Goal: Task Accomplishment & Management: Manage account settings

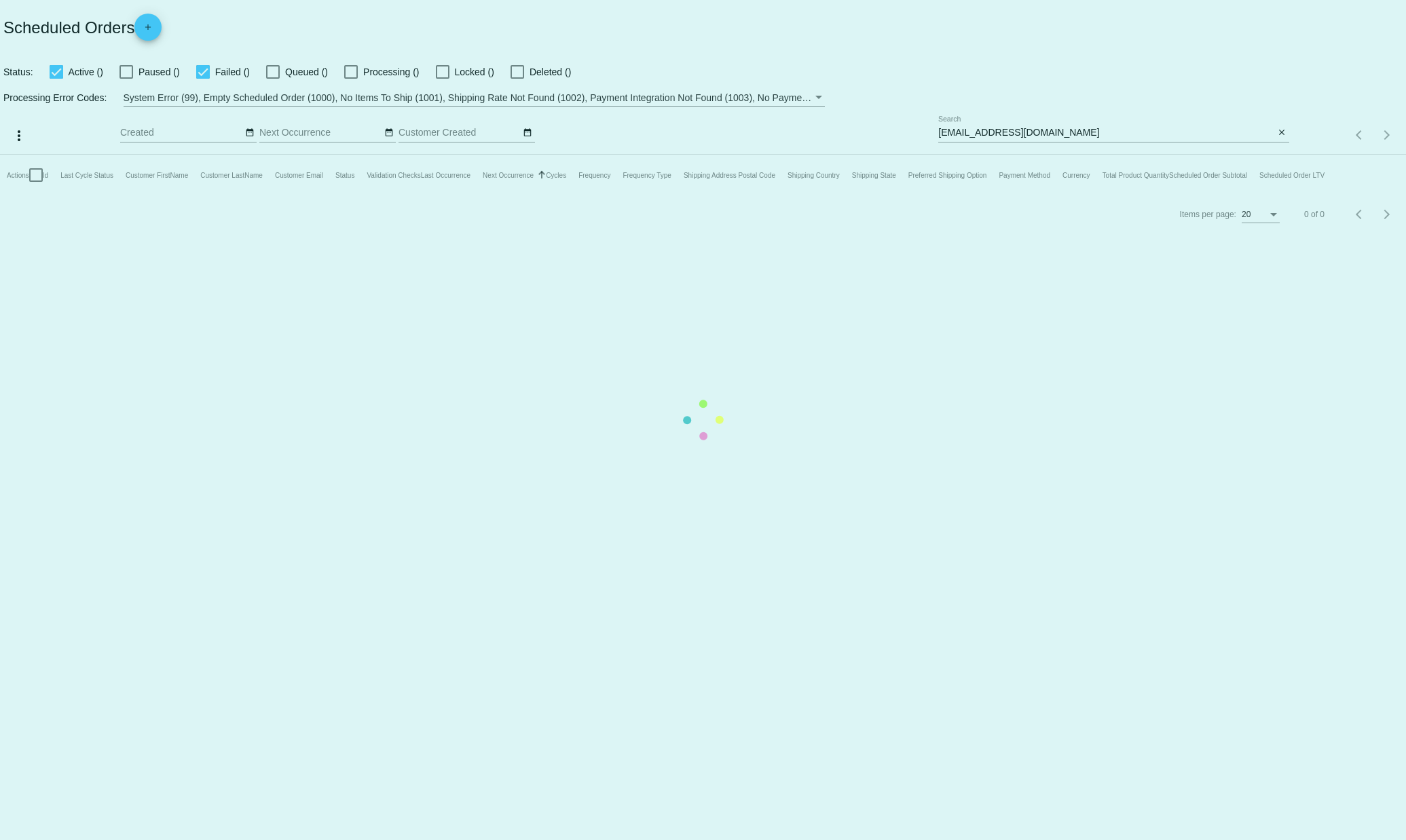
click at [1094, 155] on mat-table "Actions Id Last Cycle Status Customer FirstName Customer LastName Customer Emai…" at bounding box center [703, 175] width 1406 height 41
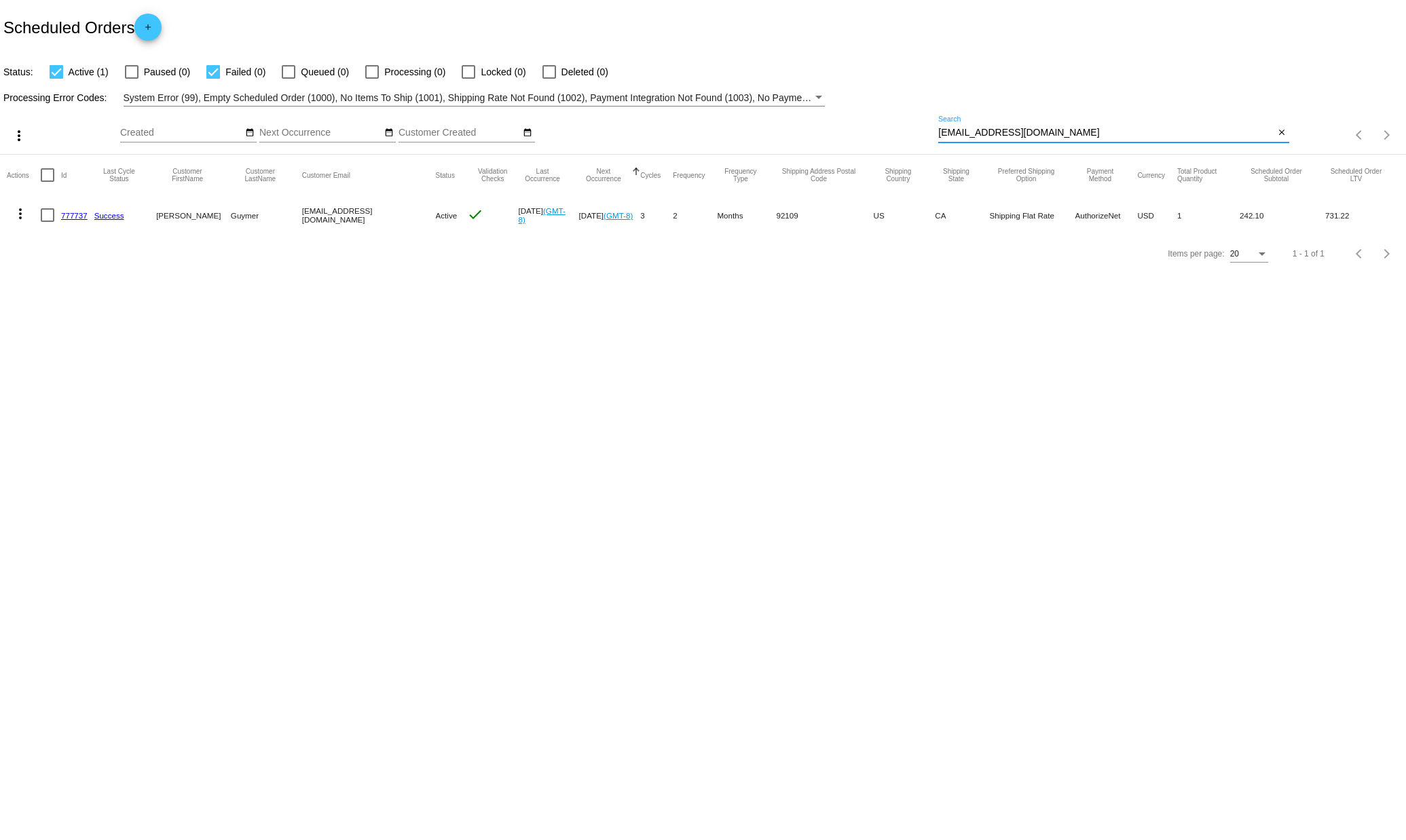
drag, startPoint x: 1080, startPoint y: 132, endPoint x: 852, endPoint y: 148, distance: 228.6
click at [849, 154] on div "more_vert Sep Jan Feb Mar [DATE]" at bounding box center [703, 131] width 1406 height 48
drag, startPoint x: 852, startPoint y: 148, endPoint x: 852, endPoint y: 138, distance: 10.0
click at [852, 138] on div "Sep Jan Feb Mar Apr Su Mo" at bounding box center [529, 136] width 818 height 39
click at [952, 130] on input "[EMAIL_ADDRESS][DOMAIN_NAME]" at bounding box center [1106, 133] width 336 height 11
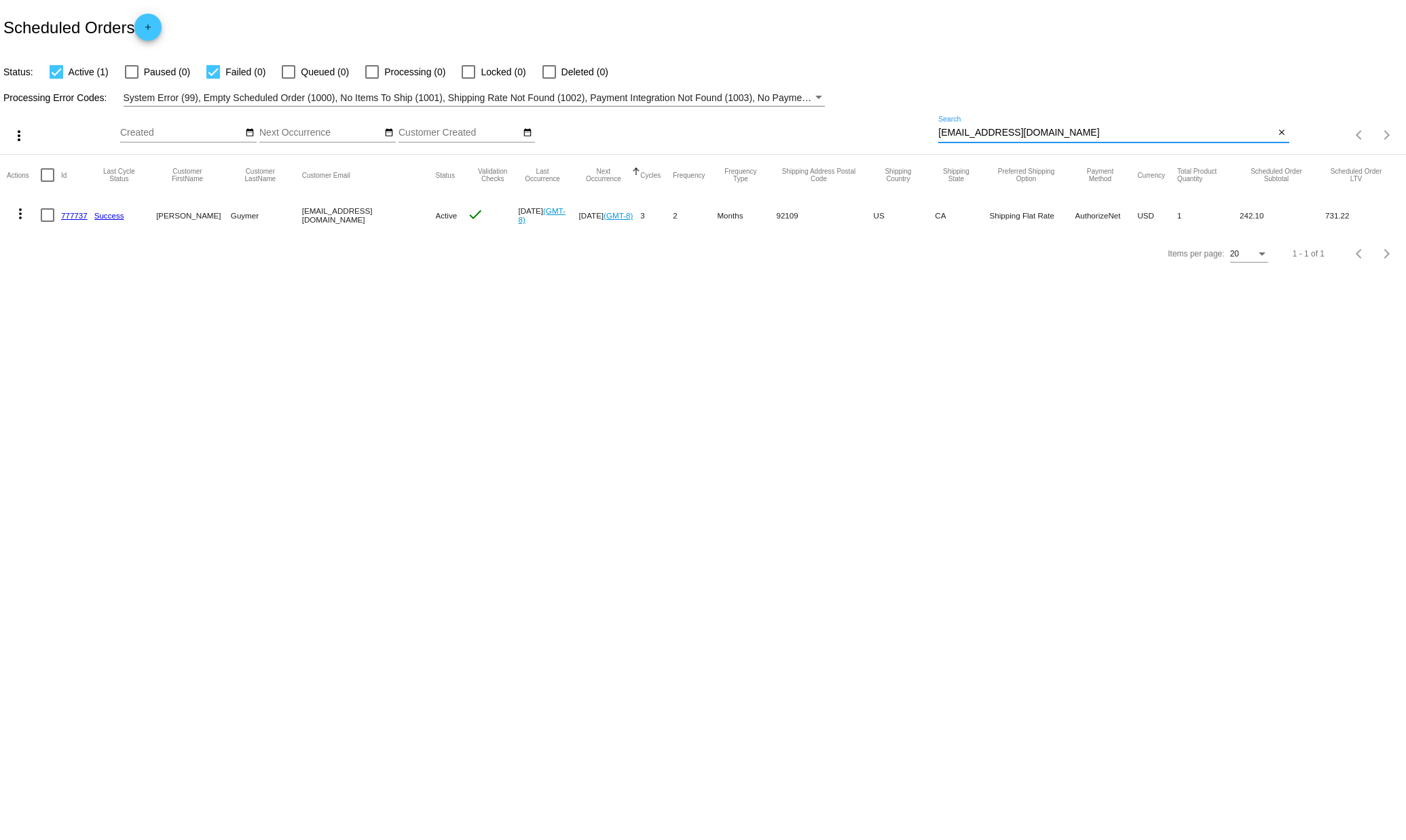
click at [952, 130] on input "[EMAIL_ADDRESS][DOMAIN_NAME]" at bounding box center [1106, 133] width 336 height 11
type input "[EMAIL_ADDRESS][DOMAIN_NAME]"
click at [127, 218] on link "(2000)" at bounding box center [130, 215] width 23 height 9
drag, startPoint x: 85, startPoint y: 266, endPoint x: 109, endPoint y: 219, distance: 52.8
click at [85, 265] on div "Items per page: 20 1 - 1 of 1" at bounding box center [703, 254] width 1406 height 38
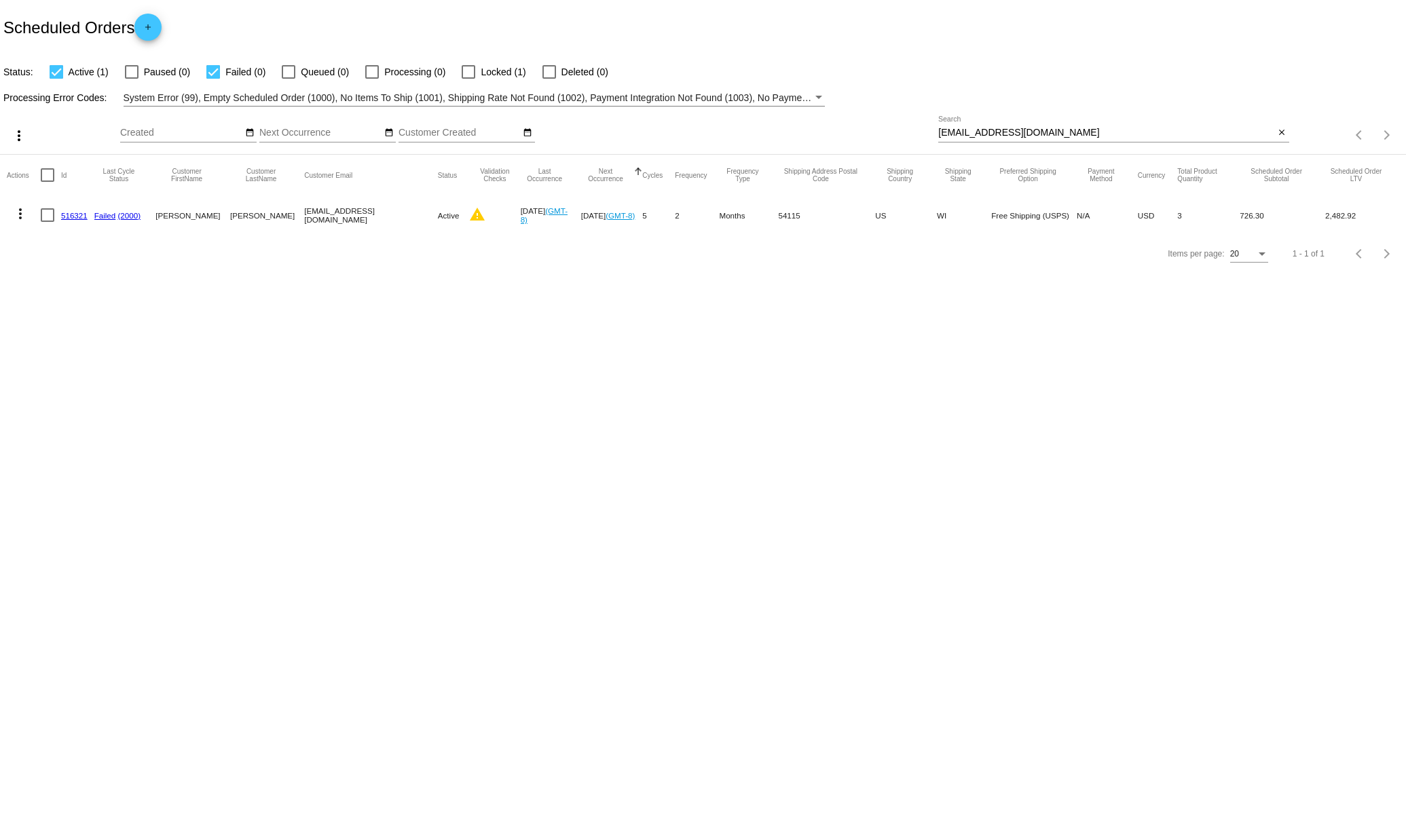
click at [23, 212] on mat-icon "more_vert" at bounding box center [20, 213] width 16 height 16
click at [109, 245] on span "View Event Logs" at bounding box center [83, 247] width 70 height 11
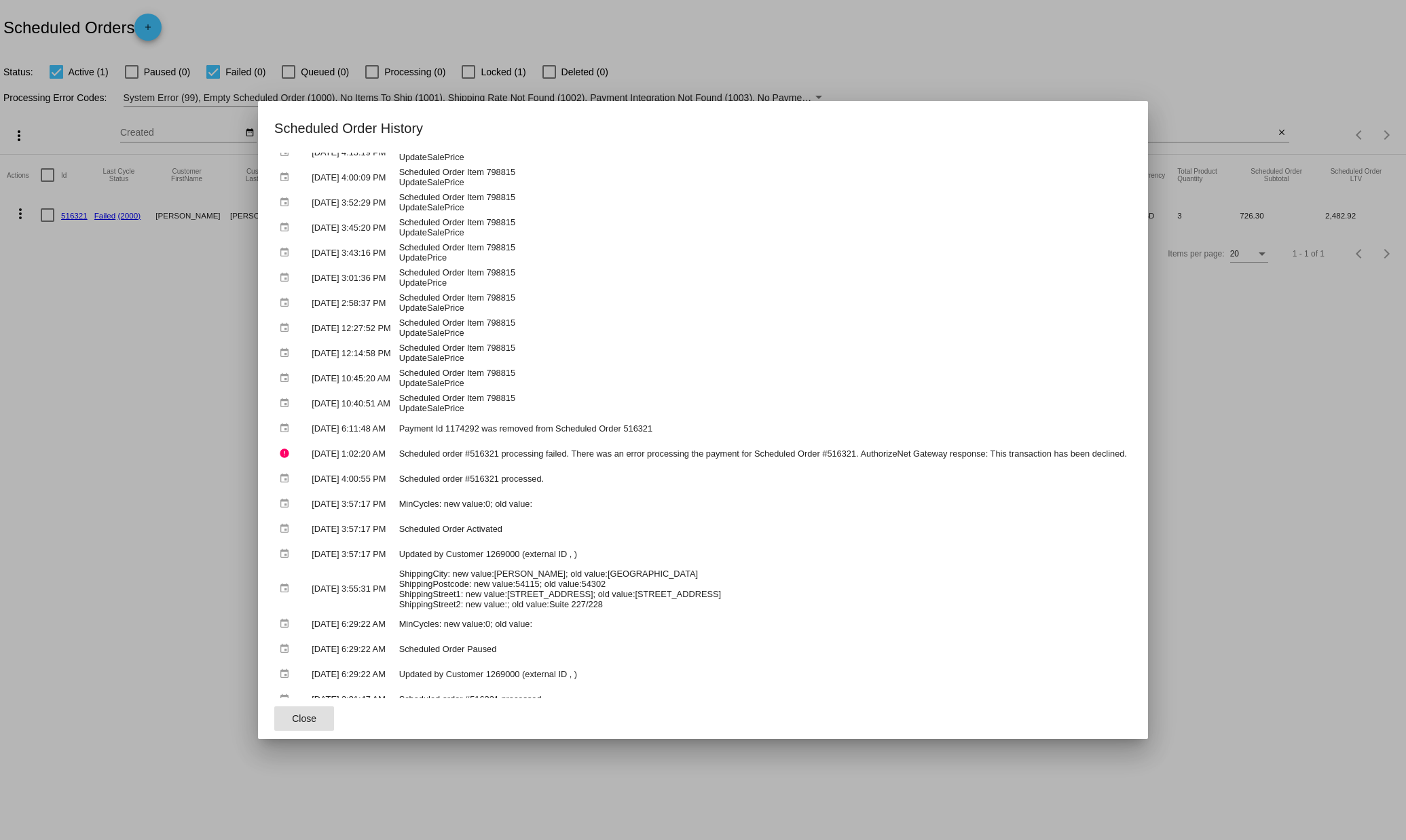
scroll to position [724, 0]
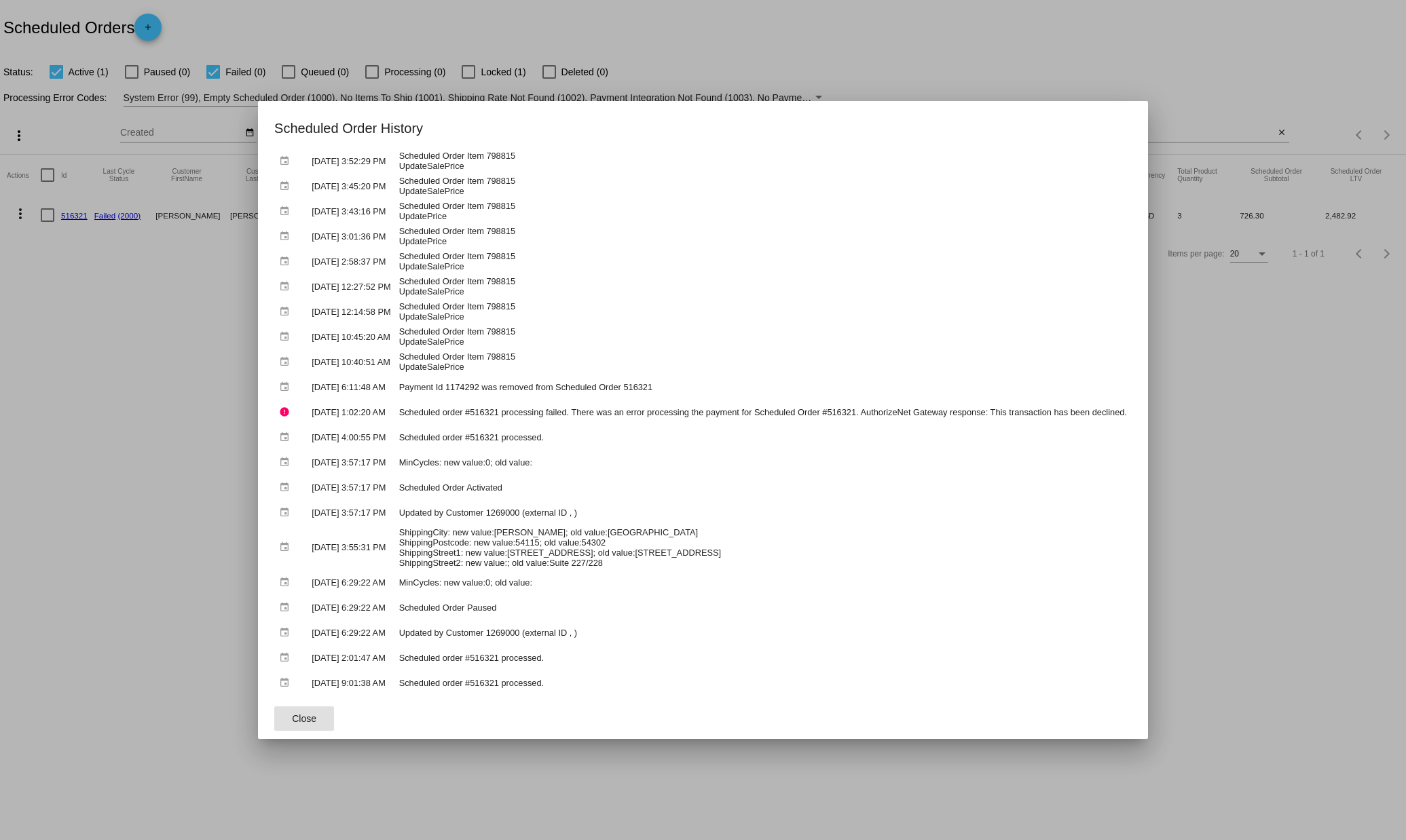
click at [125, 356] on div at bounding box center [703, 420] width 1406 height 840
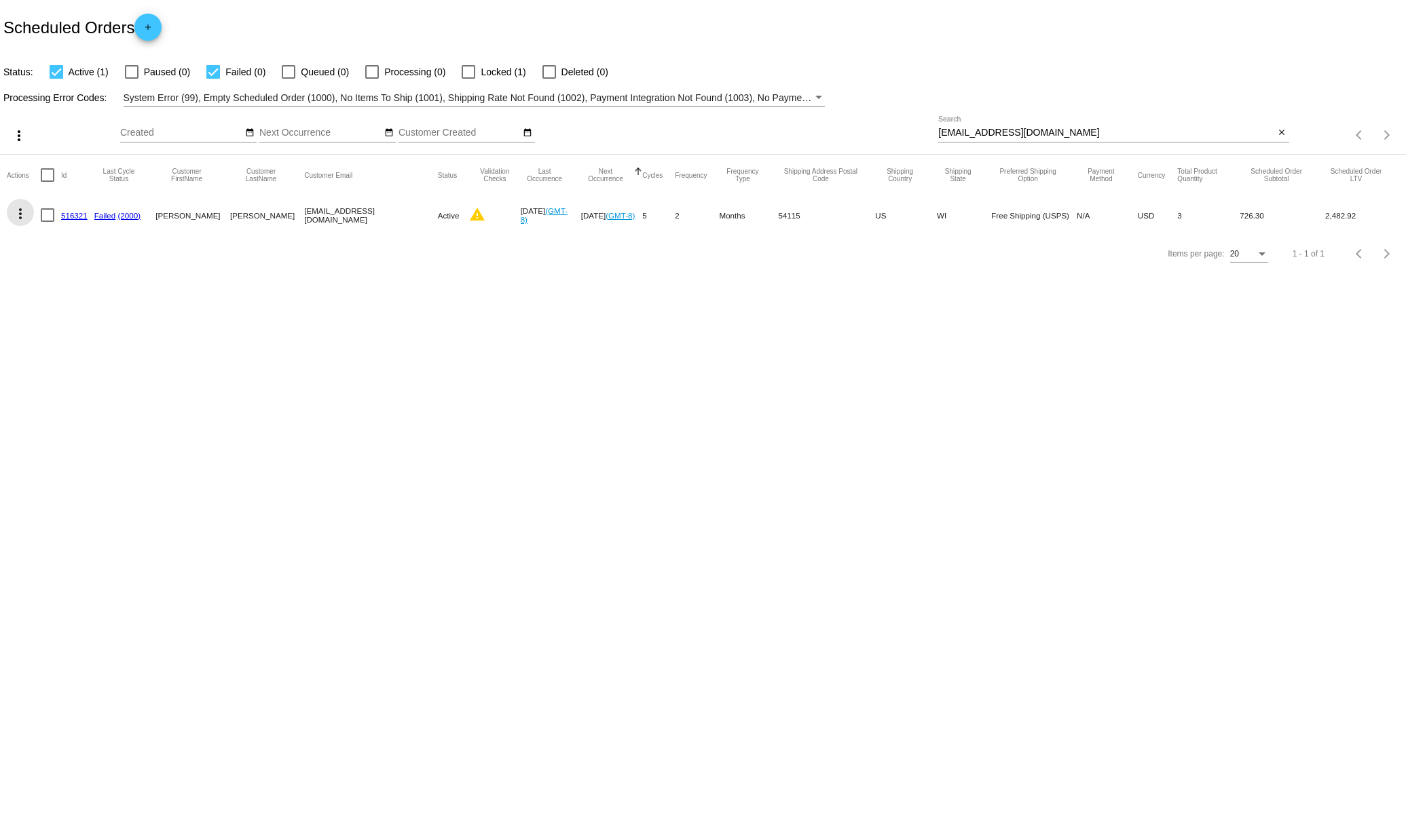
click at [20, 216] on mat-icon "more_vert" at bounding box center [20, 213] width 16 height 16
drag, startPoint x: 78, startPoint y: 343, endPoint x: 139, endPoint y: 339, distance: 61.1
click at [78, 343] on span "View / Edit" at bounding box center [69, 344] width 44 height 11
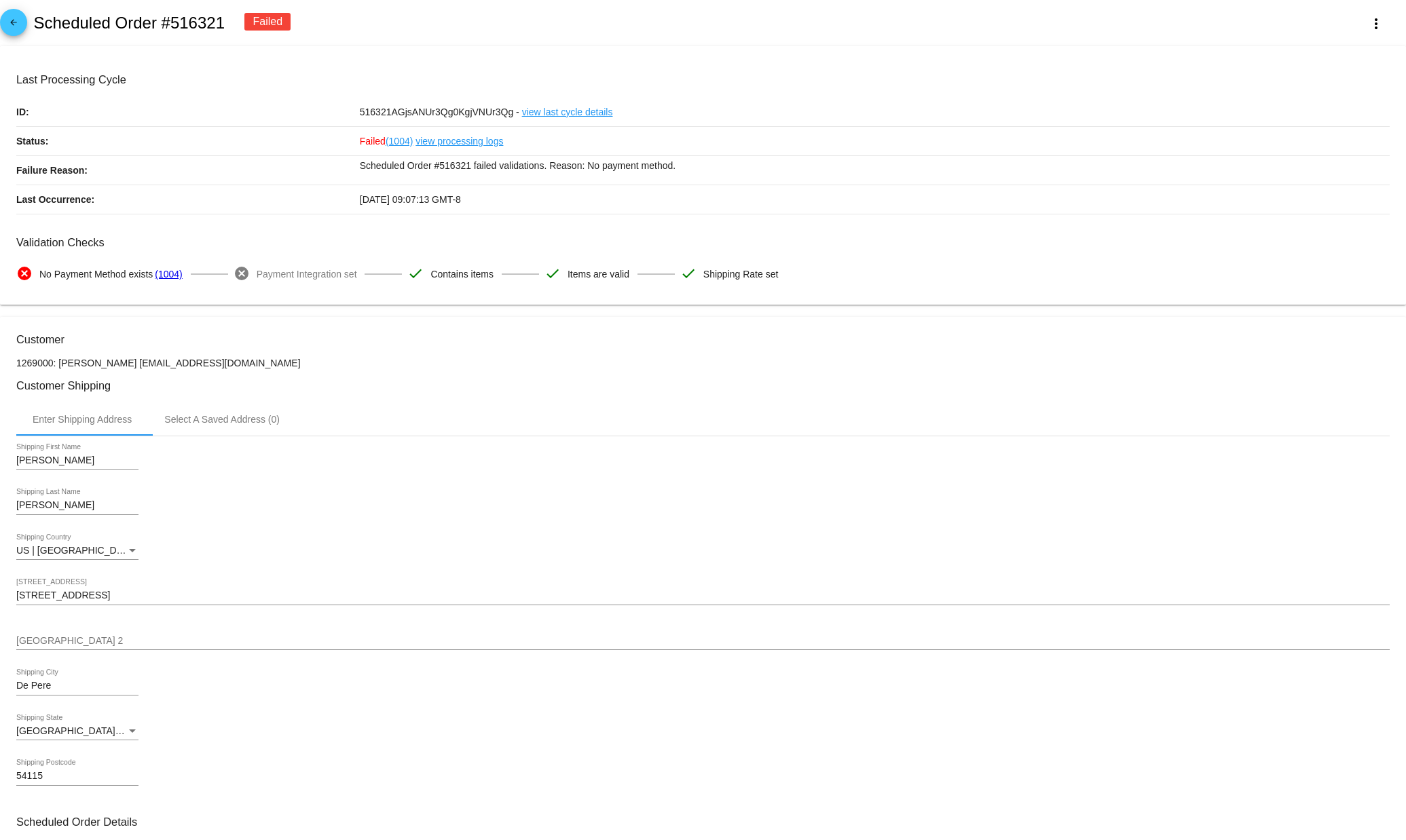
drag, startPoint x: 129, startPoint y: 365, endPoint x: 264, endPoint y: 368, distance: 135.0
click at [264, 368] on p "1269000: [PERSON_NAME] [EMAIL_ADDRESS][DOMAIN_NAME]" at bounding box center [703, 363] width 1373 height 11
copy p "[EMAIL_ADDRESS][DOMAIN_NAME]"
drag, startPoint x: 655, startPoint y: 553, endPoint x: 513, endPoint y: 427, distance: 189.8
click at [655, 552] on div "US | [GEOGRAPHIC_DATA] Shipping Country" at bounding box center [703, 553] width 1373 height 39
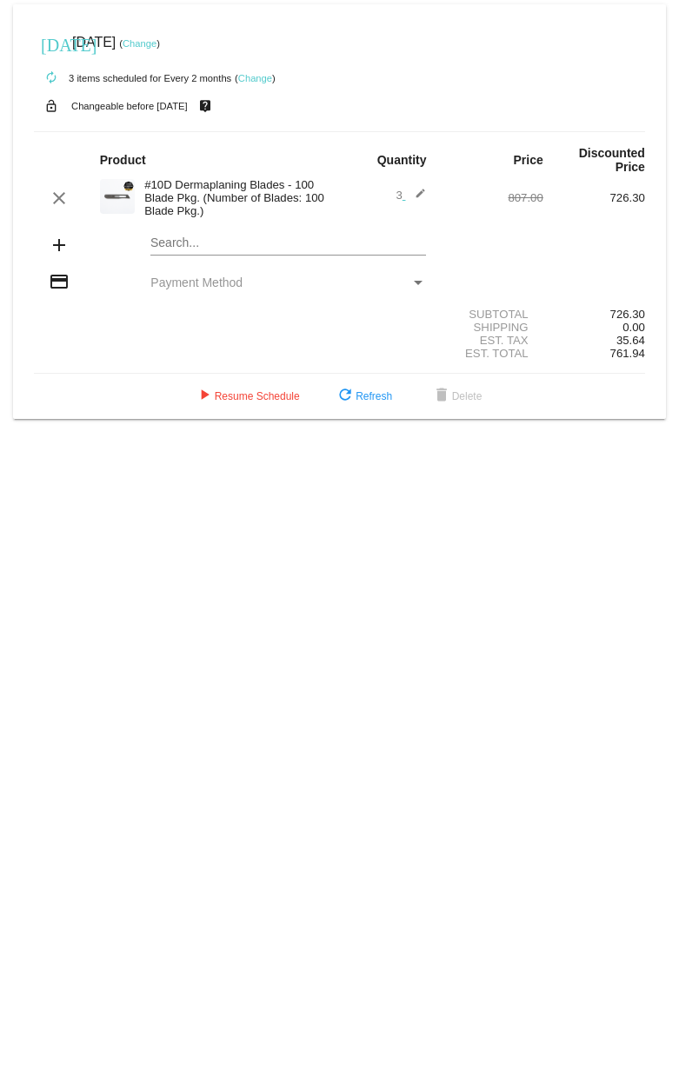
click at [183, 287] on span "Payment Method" at bounding box center [196, 283] width 92 height 14
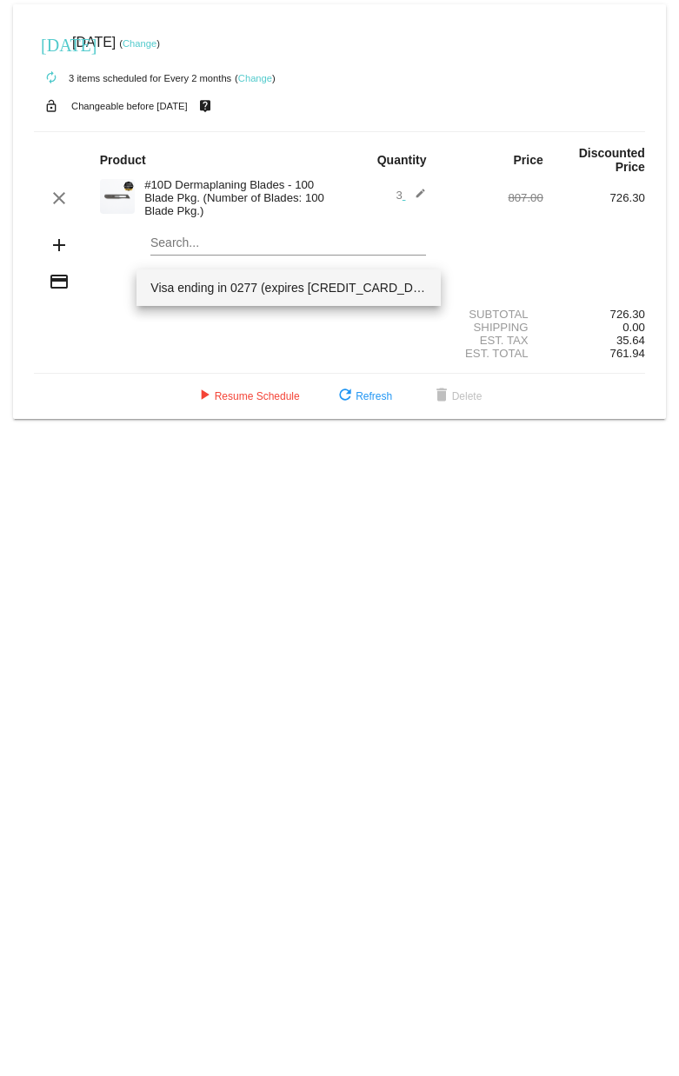
click at [133, 385] on div at bounding box center [339, 538] width 679 height 1076
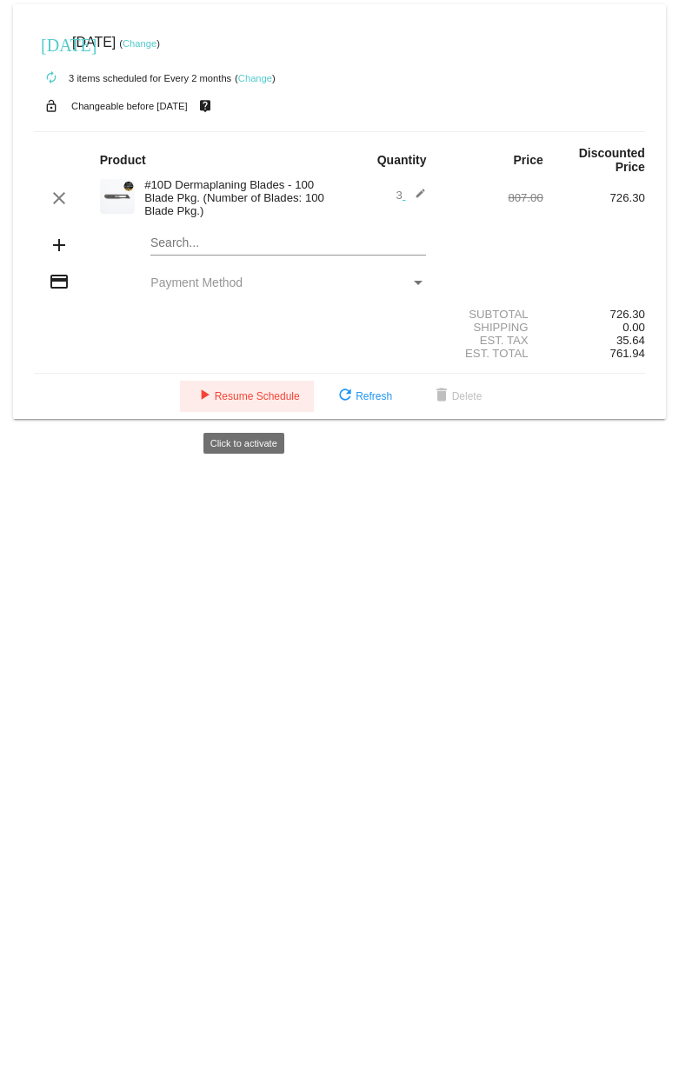
drag, startPoint x: 237, startPoint y: 398, endPoint x: 252, endPoint y: 403, distance: 16.5
click at [237, 400] on span "play_arrow Resume Schedule" at bounding box center [247, 396] width 106 height 12
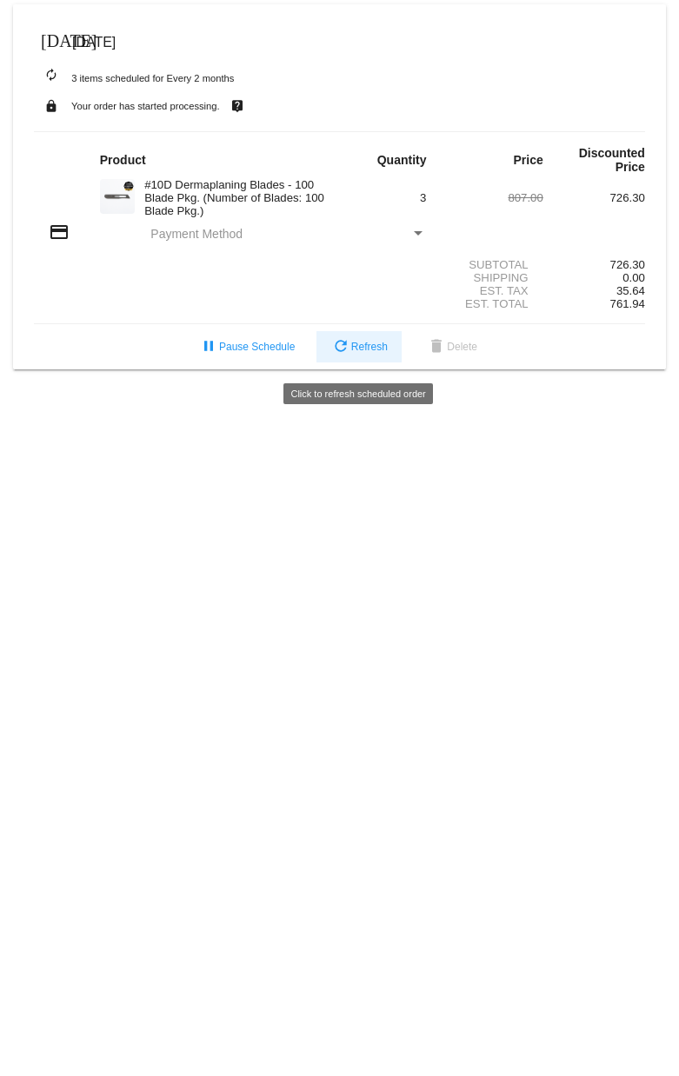
click at [368, 353] on span "refresh Refresh" at bounding box center [358, 347] width 57 height 12
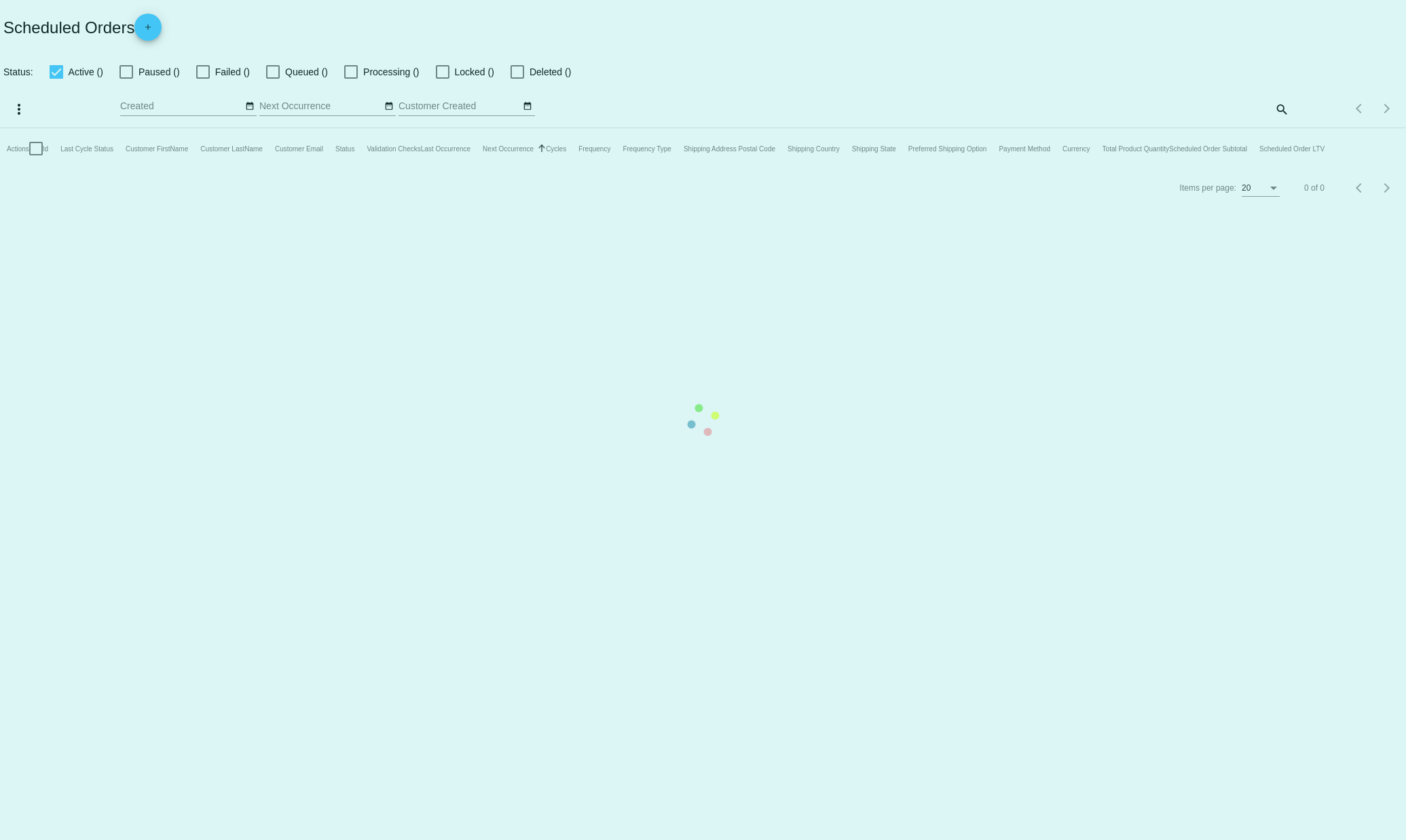
checkbox input "true"
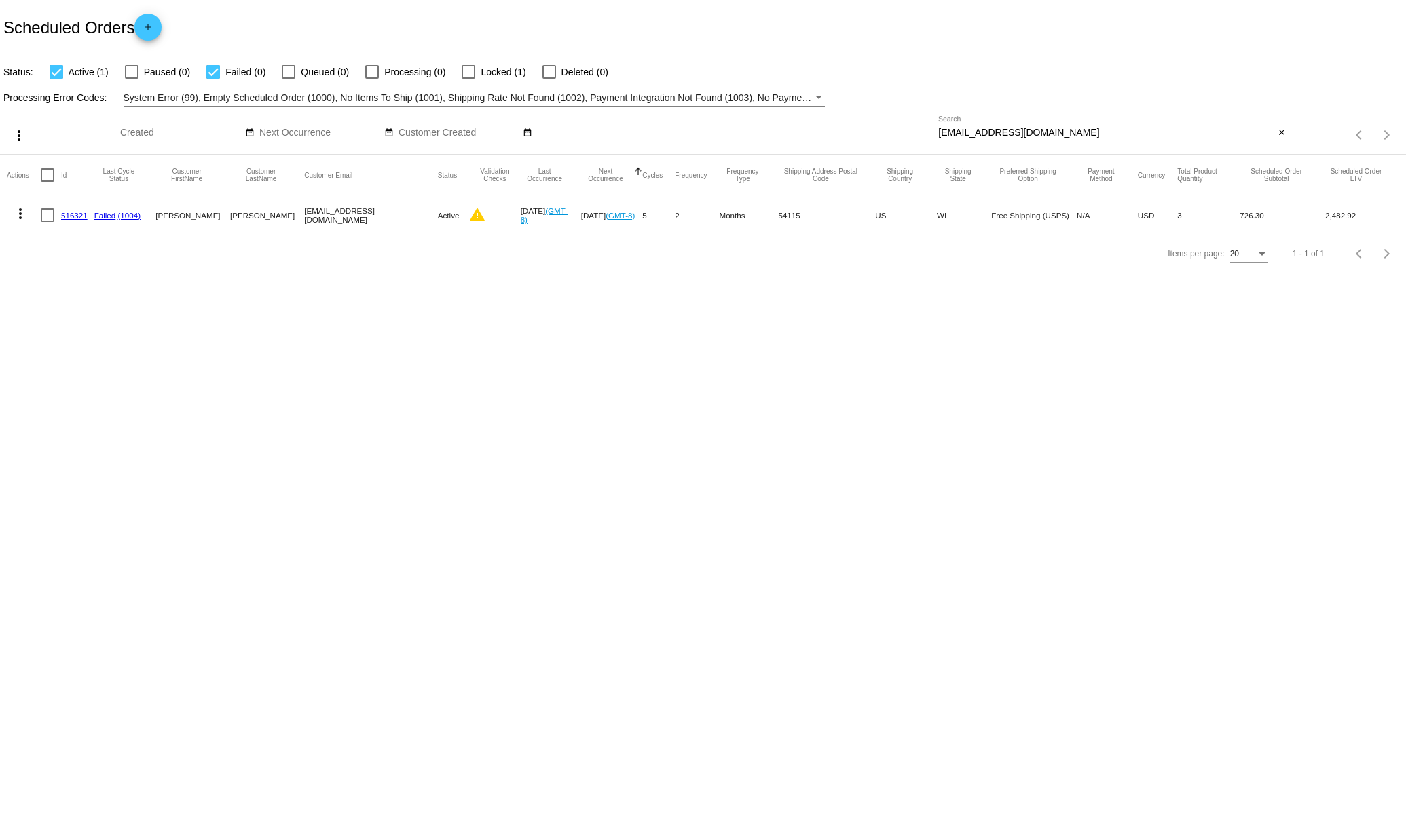
click at [66, 215] on link "516321" at bounding box center [74, 215] width 27 height 9
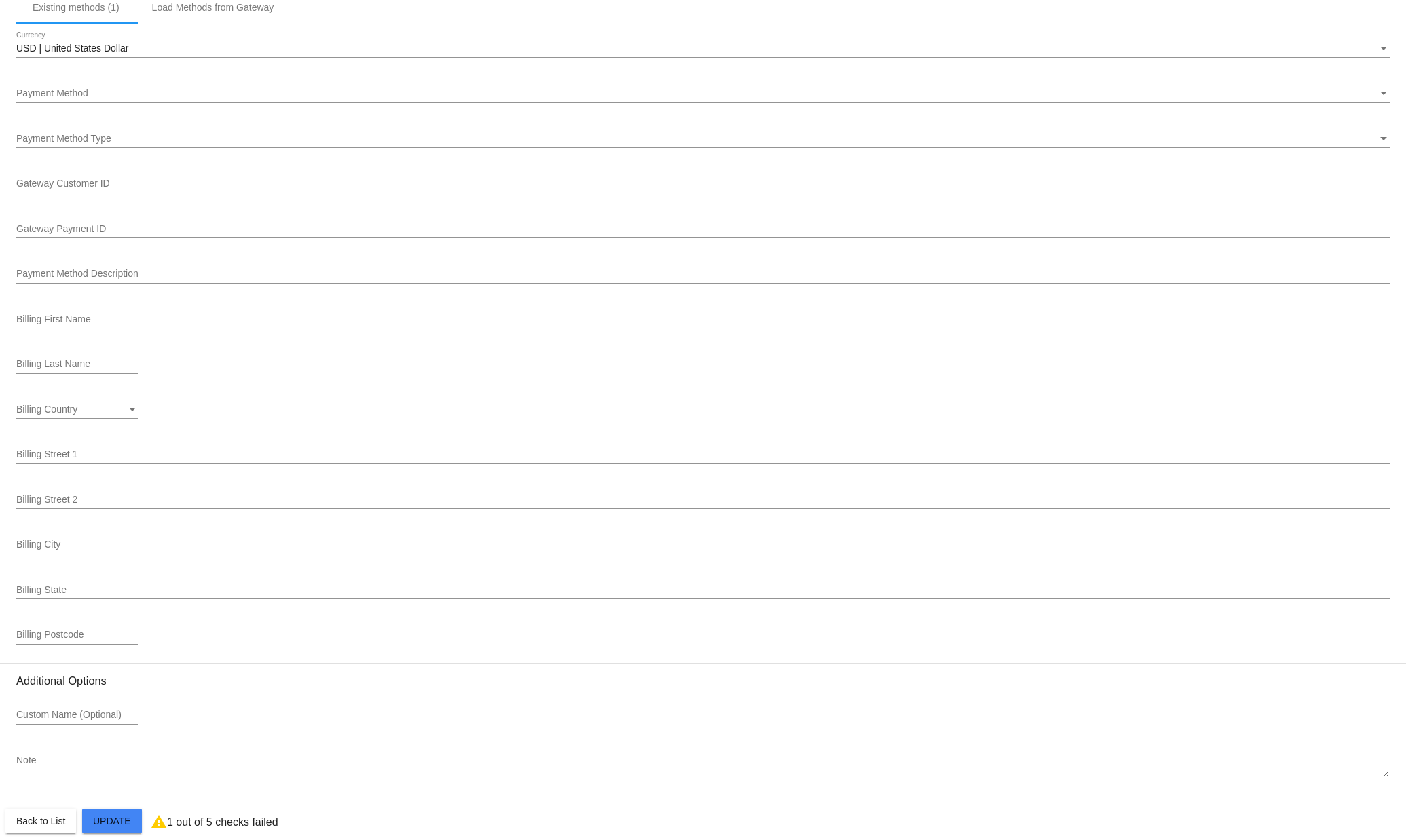
scroll to position [1186, 0]
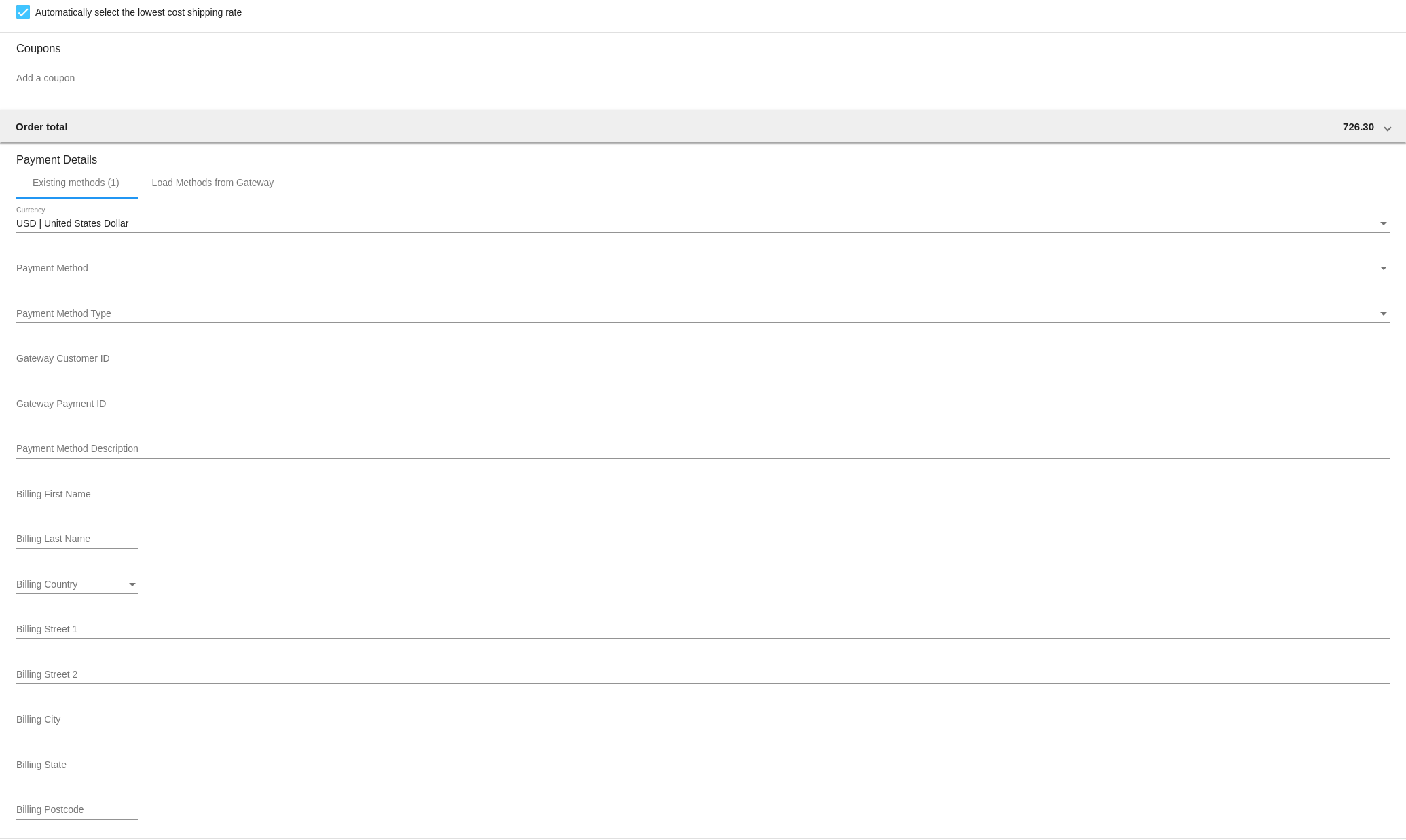
click at [100, 270] on div "Payment Method Payment Method" at bounding box center [703, 265] width 1373 height 27
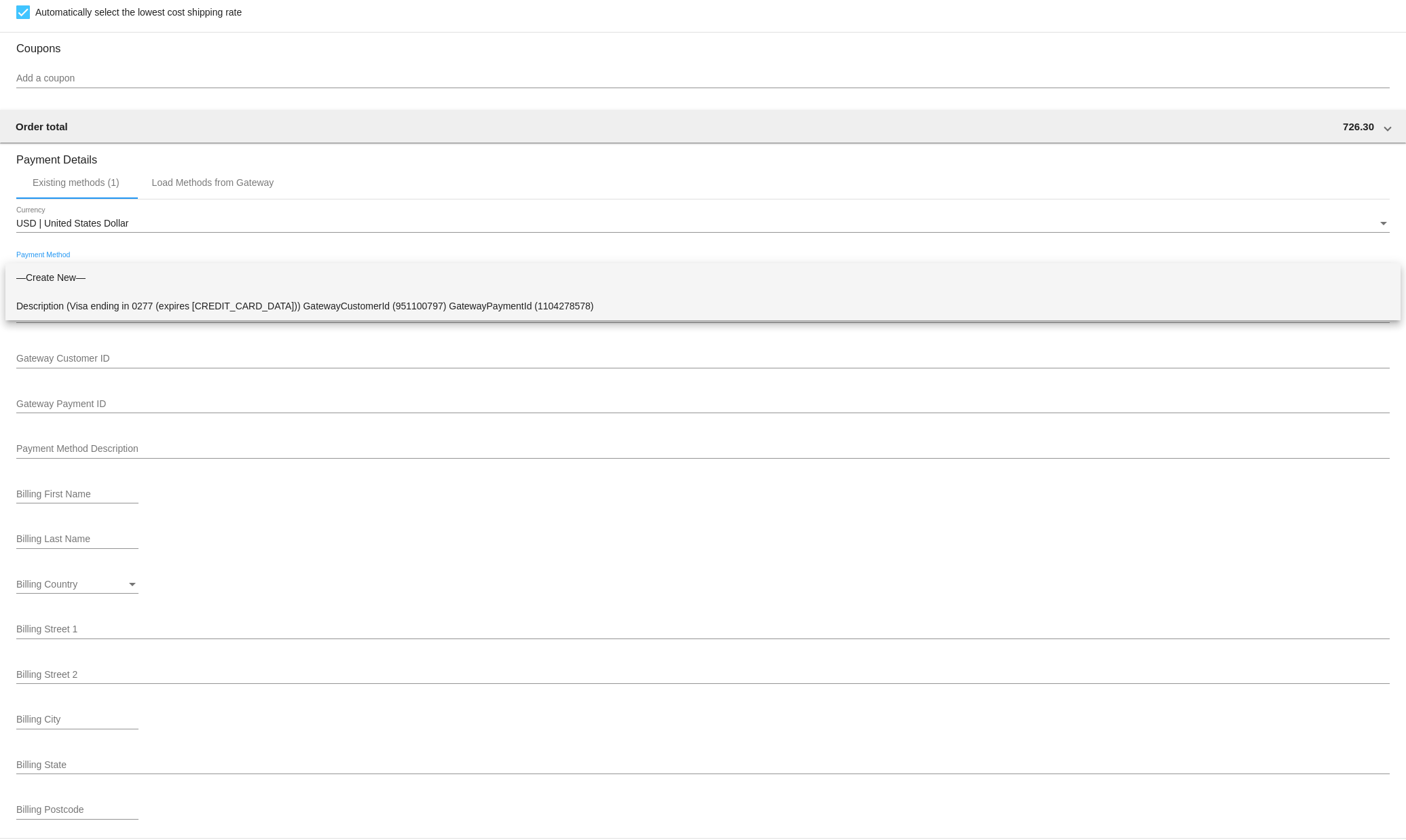
click at [340, 302] on span "Description (Visa ending in 0277 (expires 11/26)) GatewayCustomerId (951100797)…" at bounding box center [703, 306] width 1373 height 29
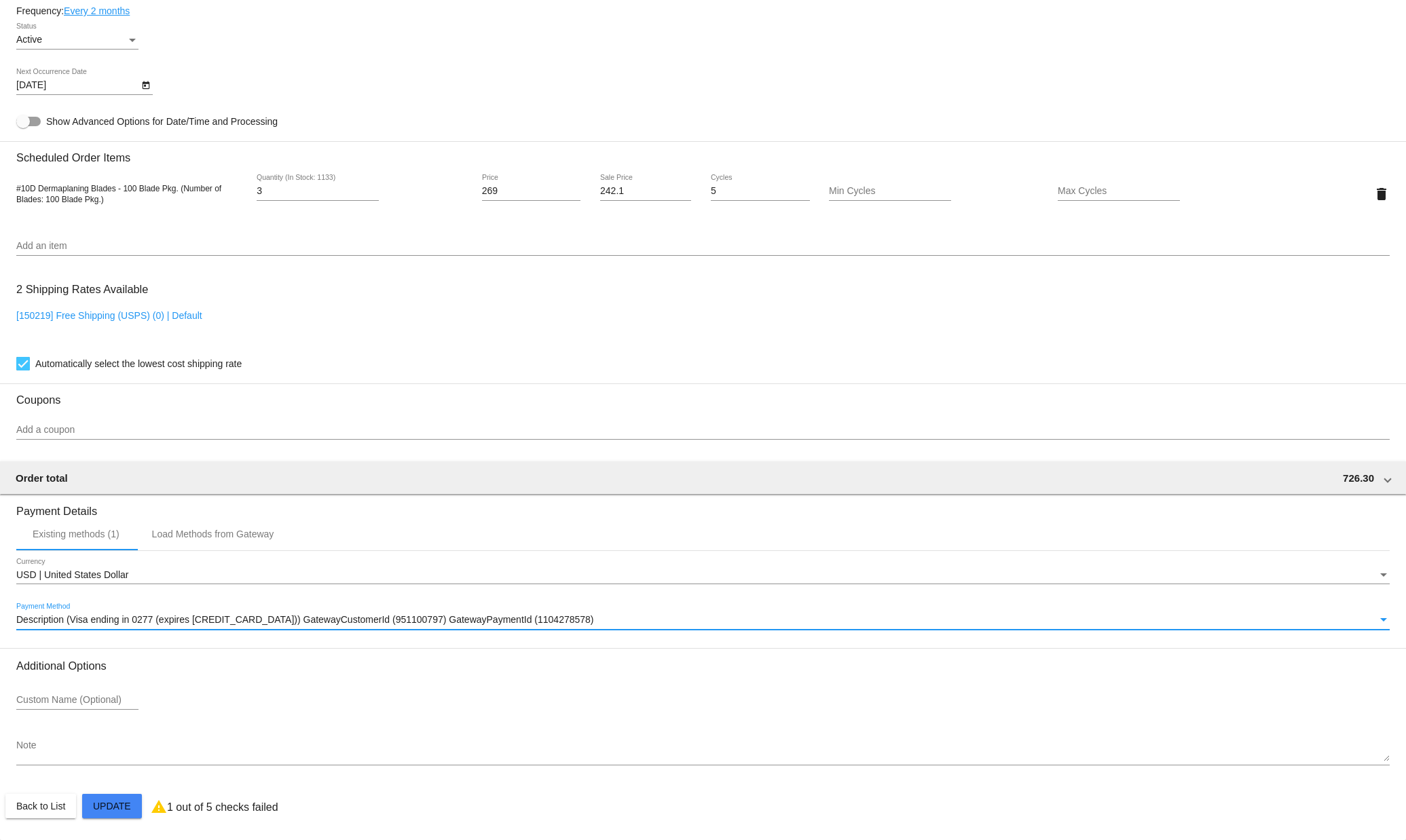
scroll to position [845, 0]
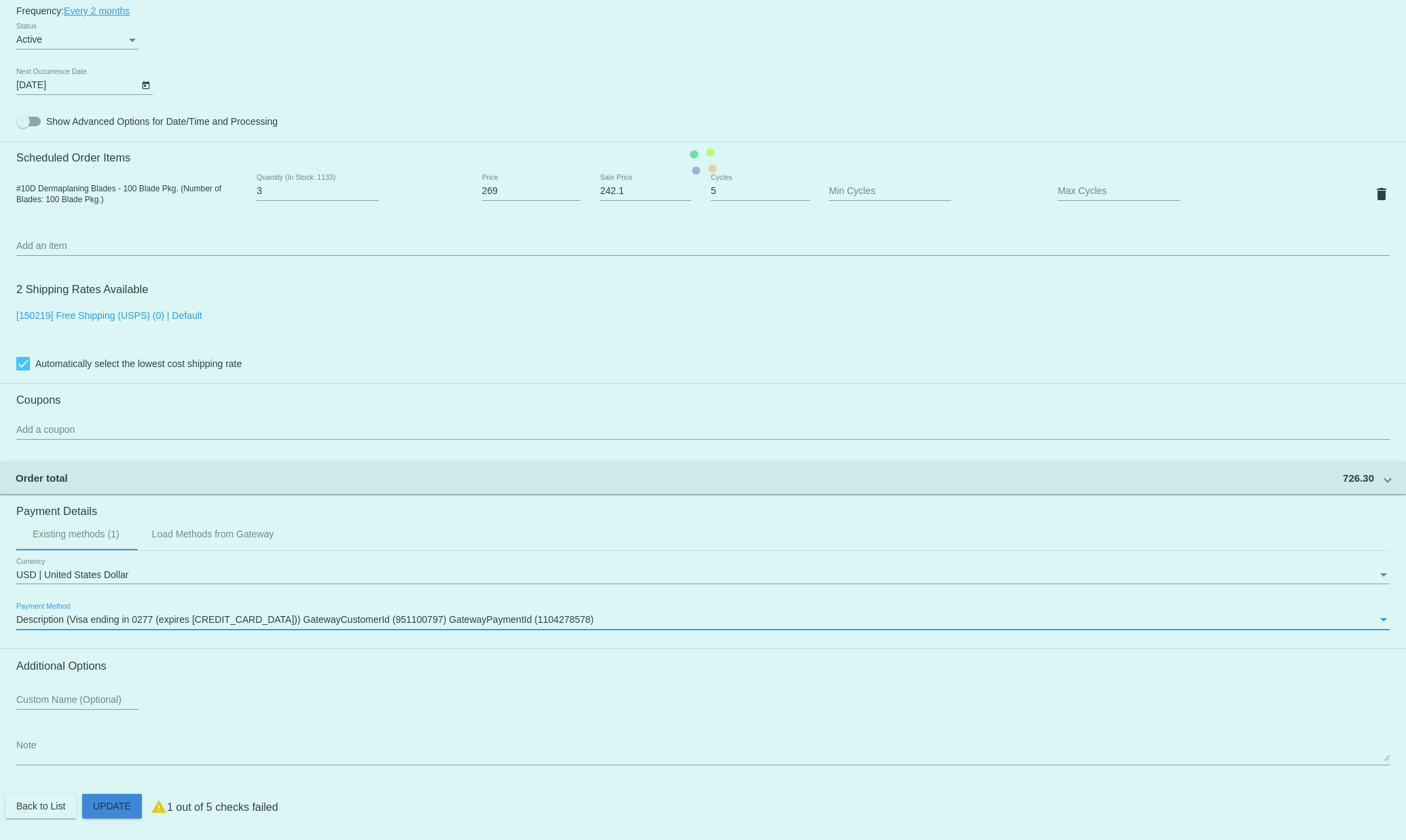
click at [118, 806] on mat-card "Customer 1269000: Jessica Sharkey renrejuvenationbar@gmail.com Customer Shippin…" at bounding box center [703, 161] width 1406 height 1358
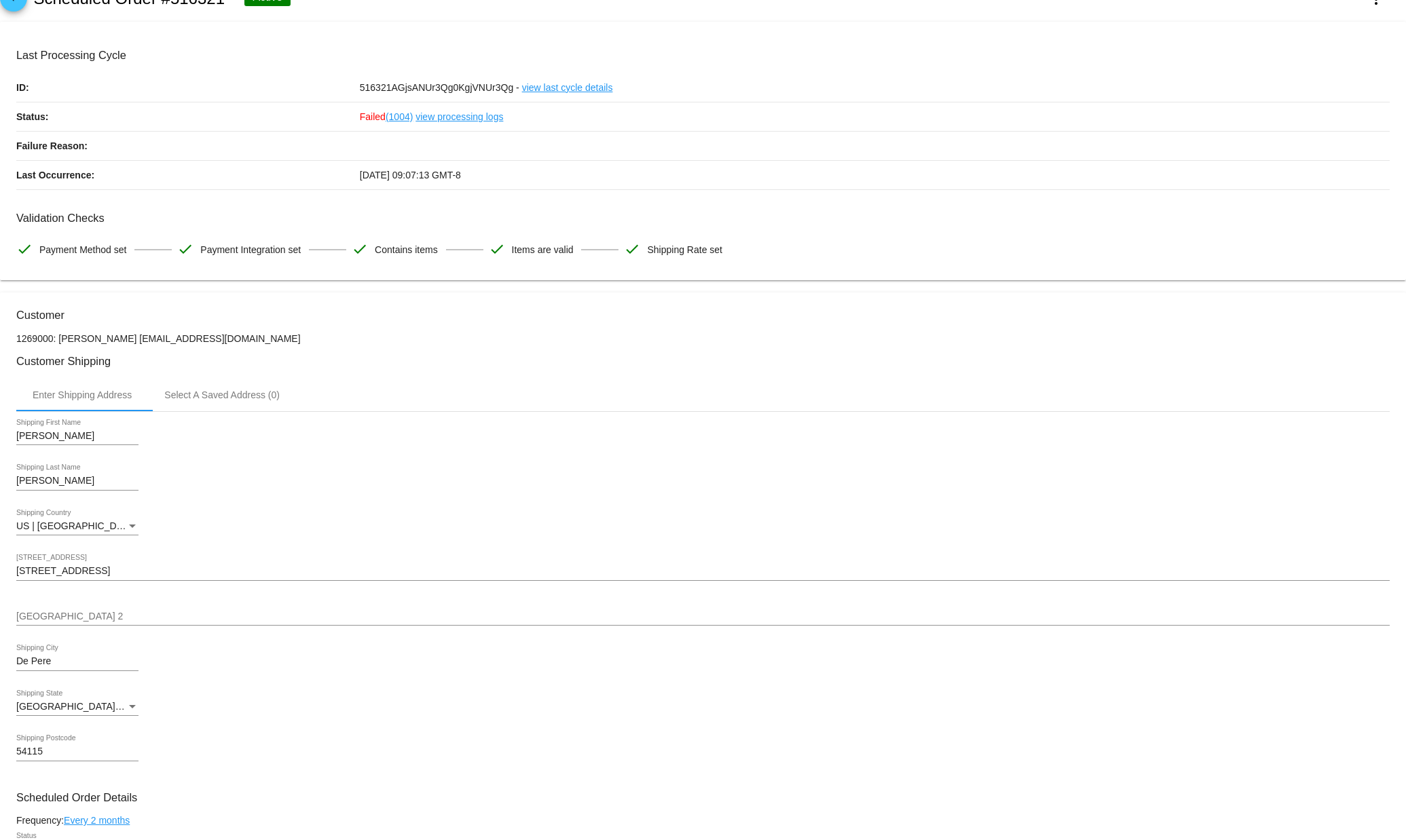
scroll to position [30, 0]
